Goal: Task Accomplishment & Management: Use online tool/utility

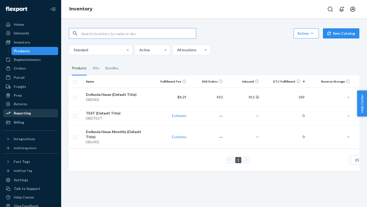
click at [20, 111] on div "Reporting" at bounding box center [22, 113] width 17 height 5
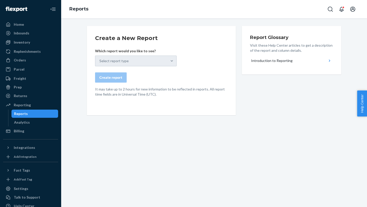
click at [107, 65] on div "Select report type" at bounding box center [136, 61] width 82 height 11
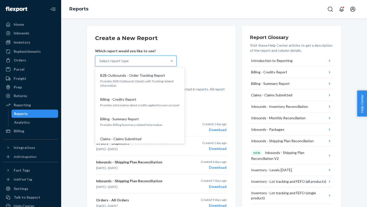
click at [120, 60] on div "Select report type" at bounding box center [113, 60] width 29 height 5
click at [100, 60] on input "option B2B Outbounds - Order Tracking Report focused, 1 of 27. 27 results avail…" at bounding box center [99, 60] width 1 height 5
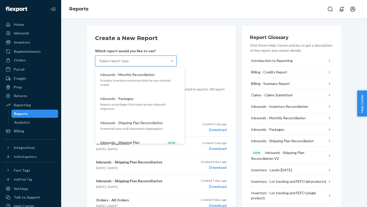
scroll to position [131, 0]
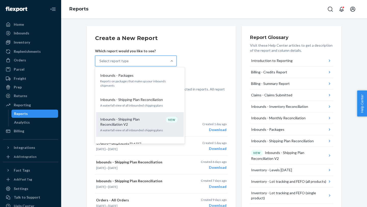
click at [110, 117] on p "Inbounds - Shipping Plan Reconciliation V2" at bounding box center [124, 122] width 49 height 10
click at [100, 63] on input "option Inbounds - Shipping Plan Reconciliation V2 focused, 9 of 27. 27 results …" at bounding box center [99, 60] width 1 height 5
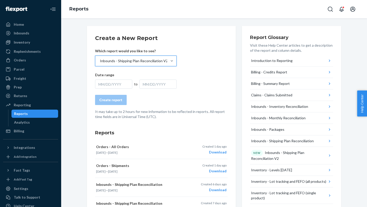
click at [126, 85] on div "MM/DD/YYYY" at bounding box center [113, 84] width 37 height 9
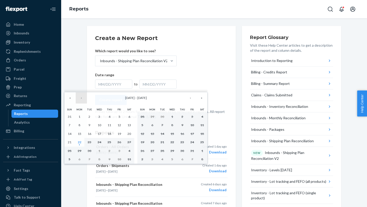
click at [80, 100] on button "‹" at bounding box center [81, 97] width 11 height 11
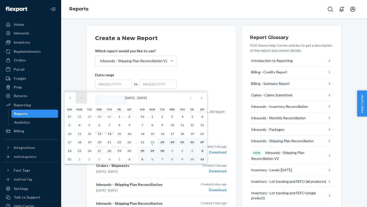
click at [80, 100] on button "‹" at bounding box center [81, 97] width 11 height 11
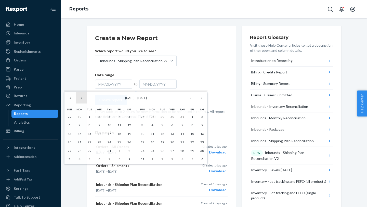
click at [80, 100] on button "‹" at bounding box center [81, 97] width 11 height 11
click at [107, 116] on button "1" at bounding box center [110, 116] width 10 height 9
click at [191, 98] on button "›" at bounding box center [190, 97] width 11 height 11
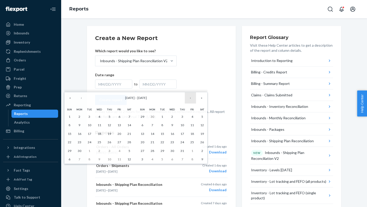
click at [191, 98] on button "›" at bounding box center [190, 97] width 11 height 11
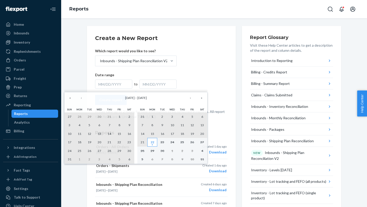
click at [153, 140] on button "22" at bounding box center [152, 142] width 10 height 9
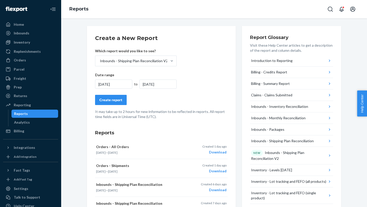
click at [115, 101] on div "Create report" at bounding box center [110, 99] width 23 height 5
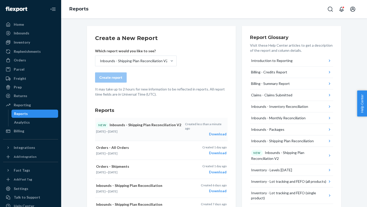
click at [217, 132] on div "Download" at bounding box center [206, 134] width 42 height 5
